Goal: Find contact information: Find contact information

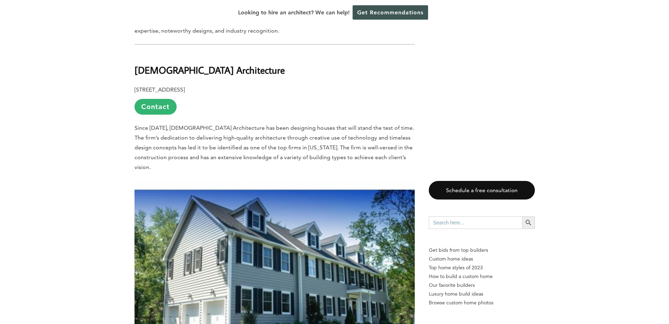
scroll to position [492, 0]
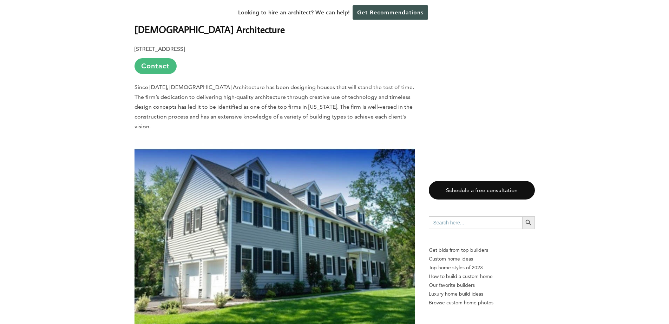
click at [165, 68] on link "Contact" at bounding box center [156, 66] width 42 height 16
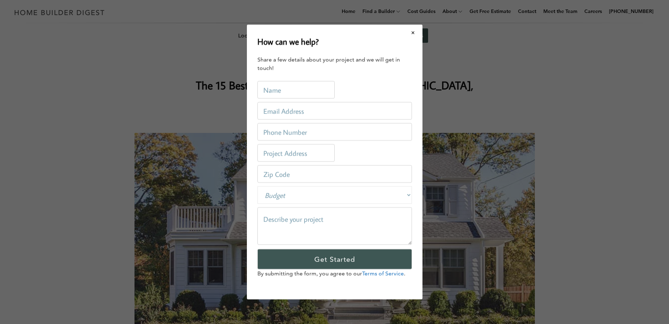
scroll to position [0, 0]
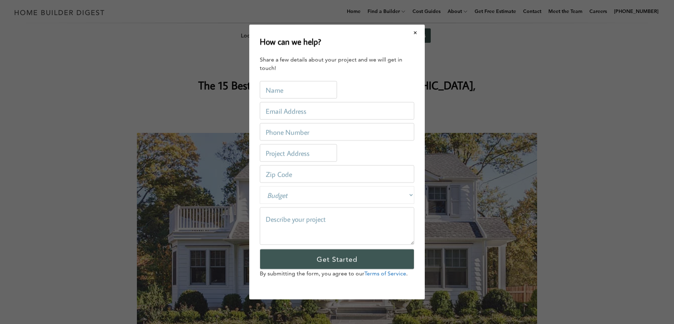
click at [395, 197] on select "Budget Less than $100,000 $100,000-$250,000 $250,000-$500,000 $500,000-$1 Milli…" at bounding box center [337, 195] width 155 height 18
select select "100000-250000"
click at [260, 186] on select "Budget Less than $100,000 $100,000-$250,000 $250,000-$500,000 $500,000-$1 Milli…" at bounding box center [337, 195] width 155 height 18
click at [296, 92] on input "text" at bounding box center [298, 90] width 77 height 18
click at [298, 94] on input "text" at bounding box center [298, 90] width 77 height 18
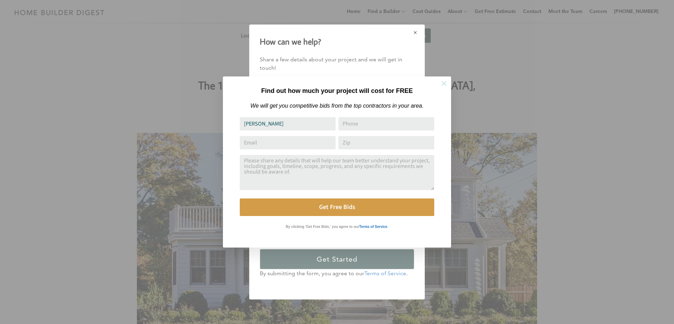
type input "[PERSON_NAME]"
click at [437, 84] on button at bounding box center [444, 83] width 25 height 25
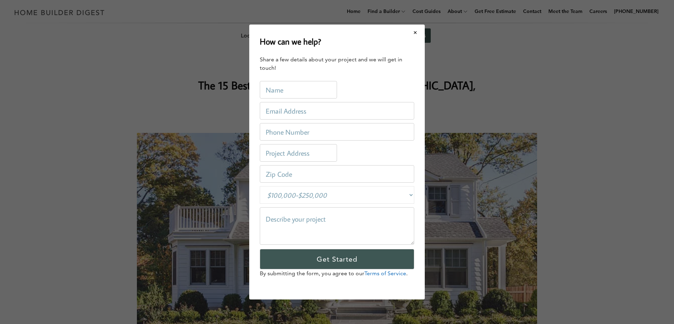
click at [327, 92] on input "text" at bounding box center [298, 90] width 77 height 18
type input "[PERSON_NAME]"
type input "[EMAIL_ADDRESS][DOMAIN_NAME]"
click at [415, 35] on button "Close modal" at bounding box center [415, 32] width 19 height 15
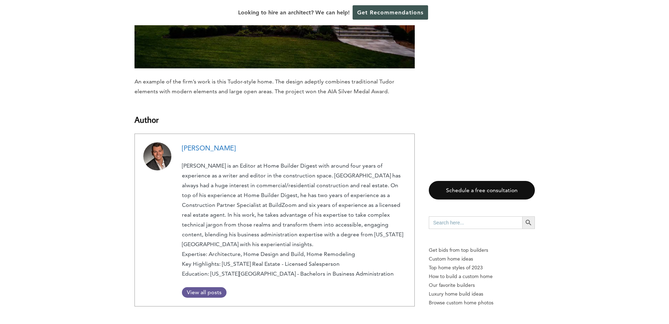
scroll to position [6321, 0]
